Goal: Task Accomplishment & Management: Manage account settings

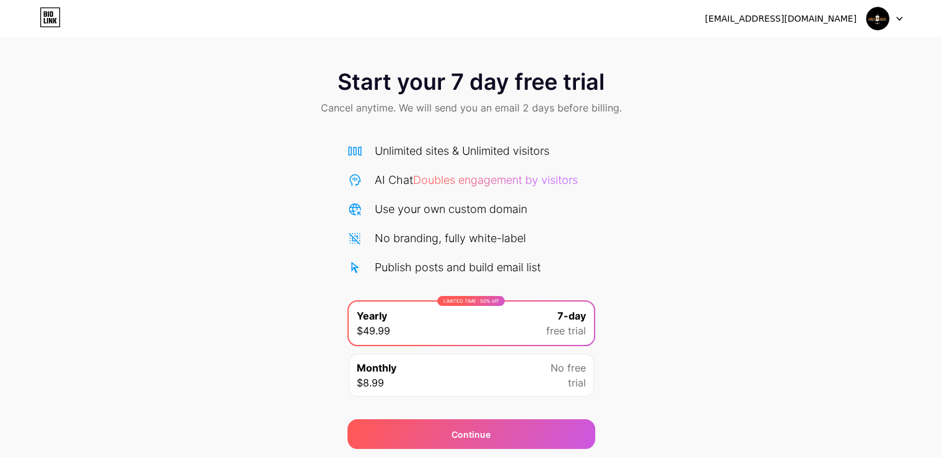
click at [860, 8] on div "[EMAIL_ADDRESS][DOMAIN_NAME]" at bounding box center [804, 18] width 198 height 22
click at [863, 16] on div "[EMAIL_ADDRESS][DOMAIN_NAME]" at bounding box center [804, 18] width 198 height 22
click at [931, 21] on div "[EMAIL_ADDRESS][DOMAIN_NAME] Logout" at bounding box center [471, 18] width 942 height 22
click at [897, 18] on icon at bounding box center [899, 18] width 5 height 3
click at [794, 51] on li "Logout" at bounding box center [825, 50] width 154 height 33
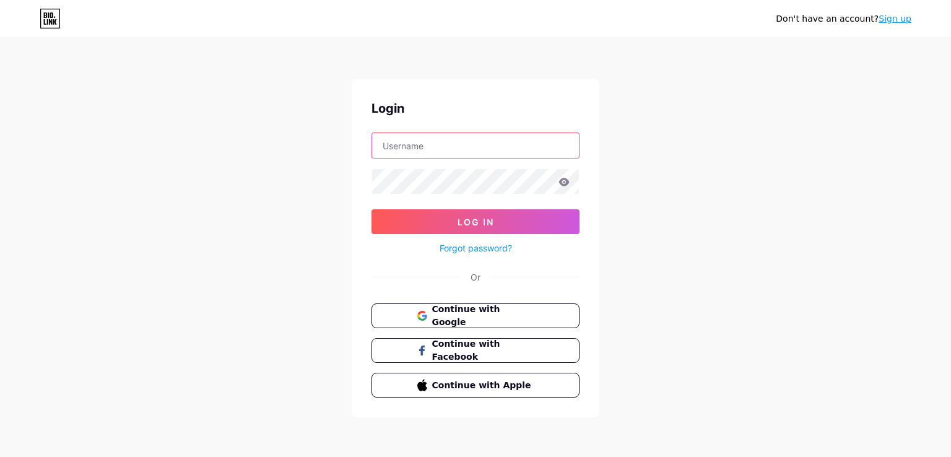
drag, startPoint x: 448, startPoint y: 145, endPoint x: 458, endPoint y: 157, distance: 15.9
click at [448, 145] on input "text" at bounding box center [475, 145] width 207 height 25
type input "[EMAIL_ADDRESS][DOMAIN_NAME]"
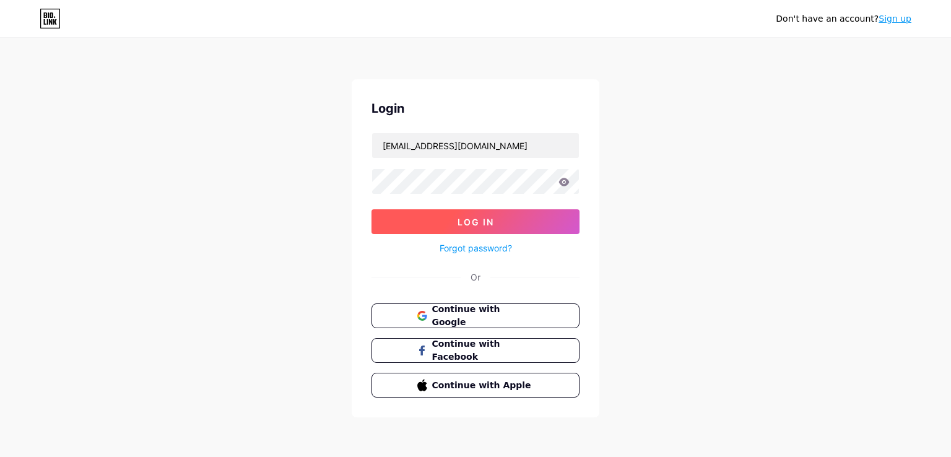
click at [525, 230] on button "Log In" at bounding box center [476, 221] width 208 height 25
